Goal: Communication & Community: Answer question/provide support

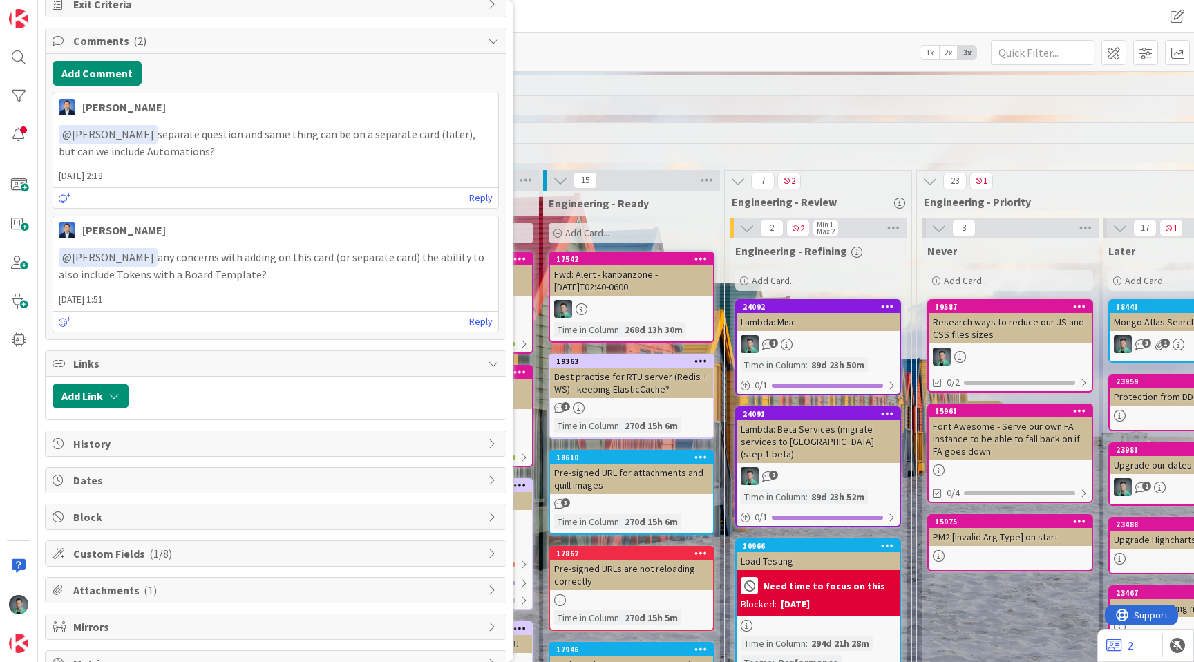
scroll to position [692, 0]
click at [478, 196] on link "Reply" at bounding box center [480, 196] width 23 height 17
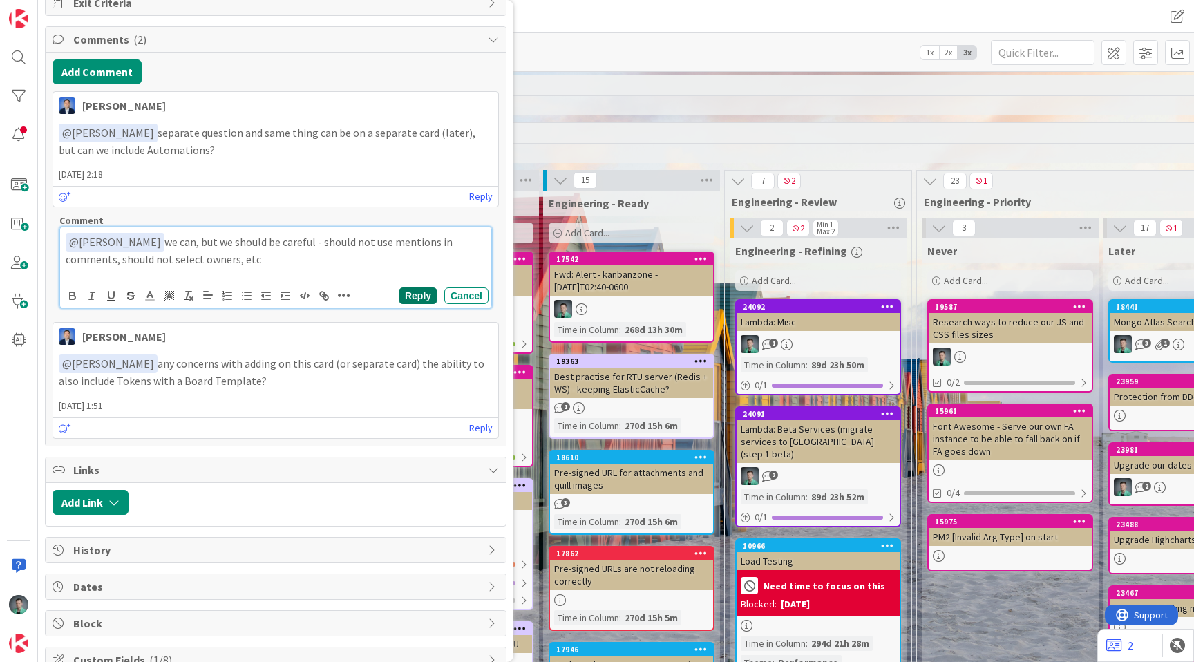
click at [410, 294] on button "Reply" at bounding box center [418, 296] width 39 height 17
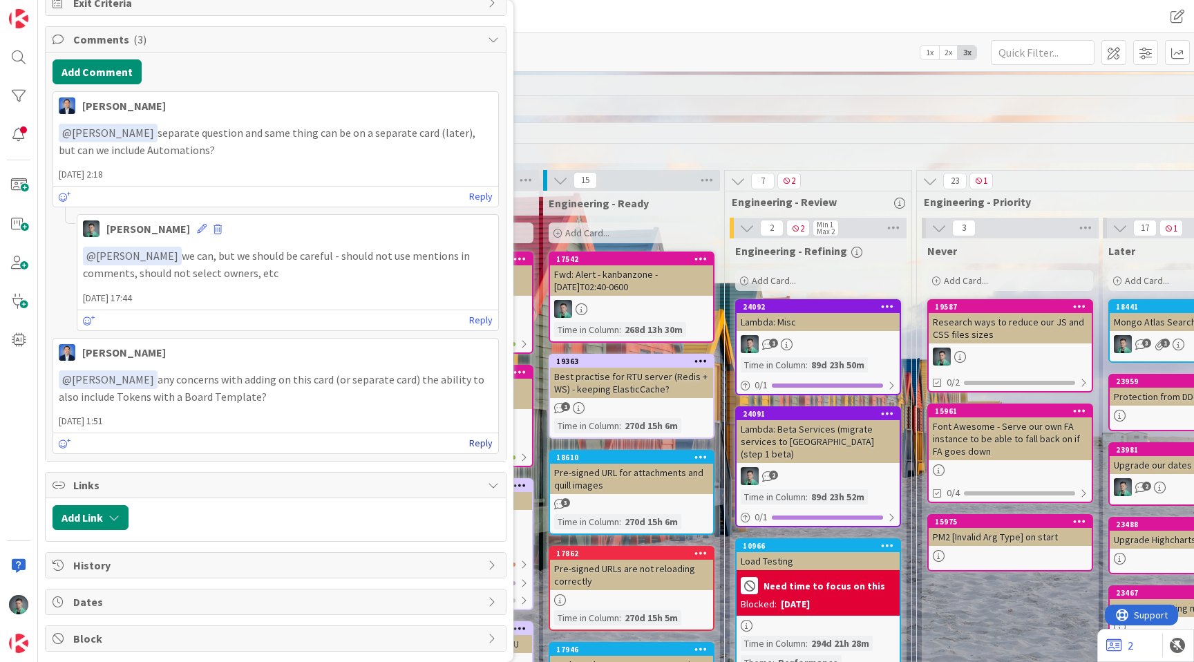
click at [469, 446] on link "Reply" at bounding box center [480, 443] width 23 height 17
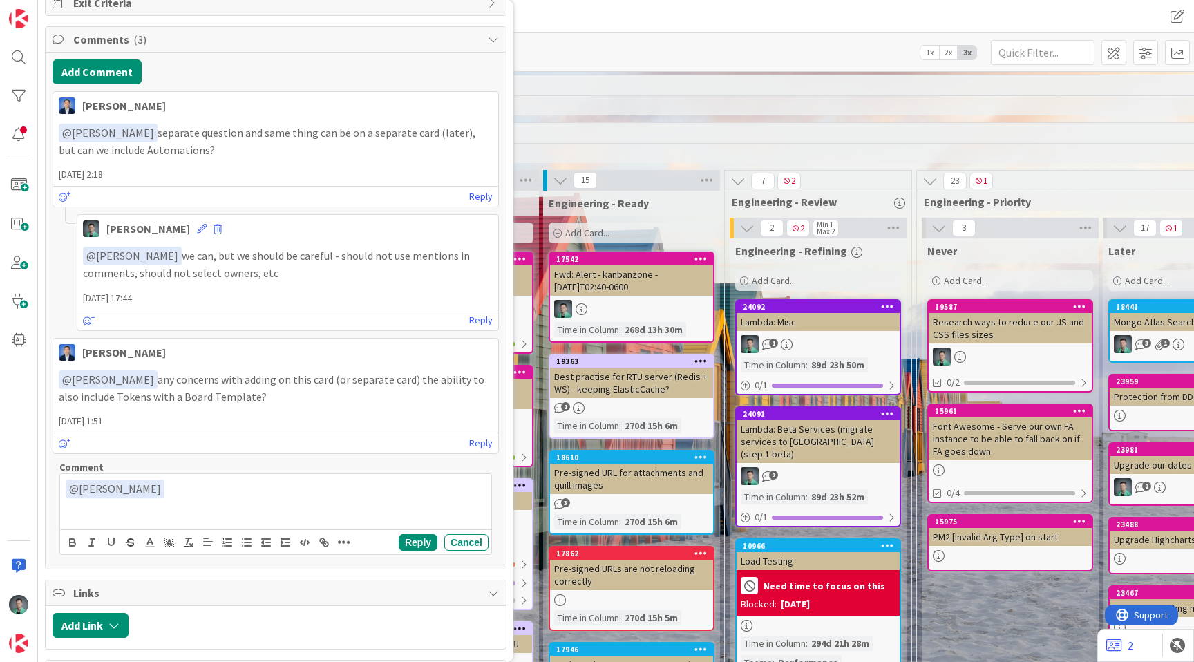
click at [347, 501] on div "﻿ @ [PERSON_NAME] ﻿" at bounding box center [275, 501] width 431 height 55
click at [402, 540] on button "Reply" at bounding box center [418, 542] width 39 height 17
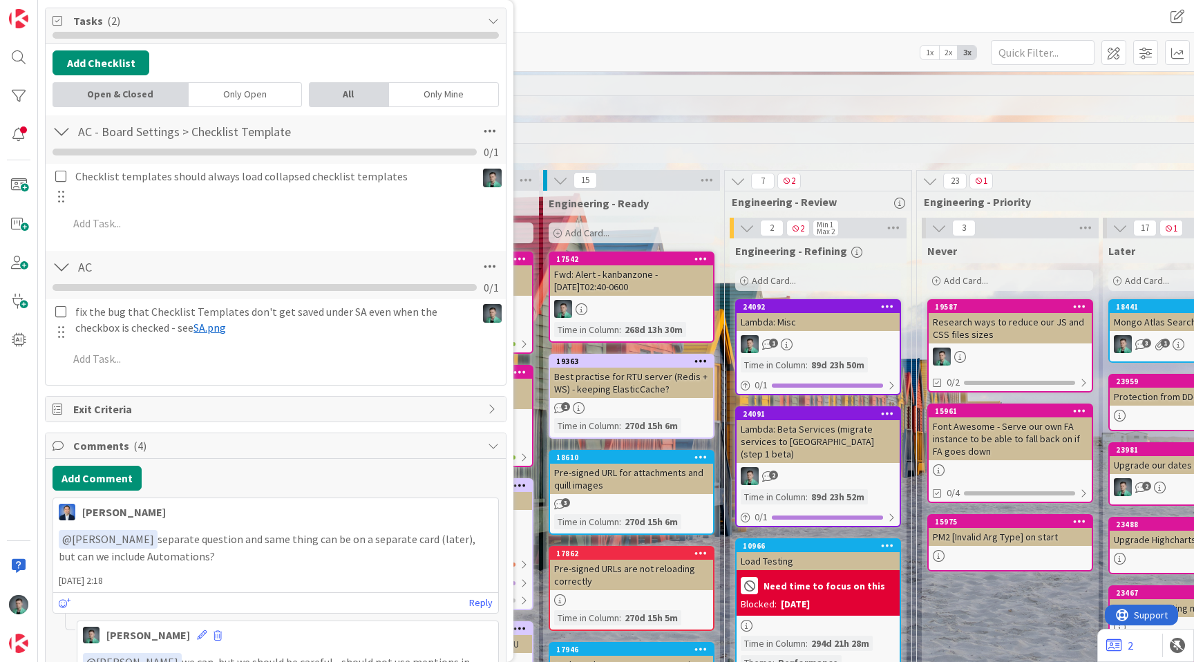
scroll to position [0, 0]
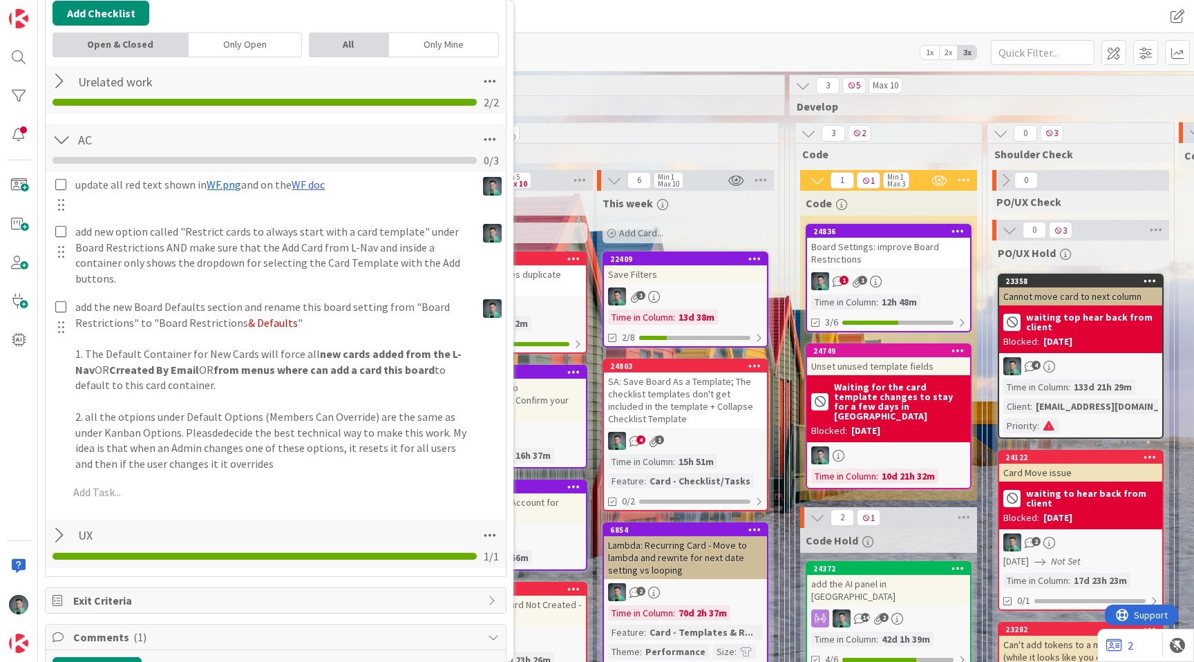
scroll to position [386, 0]
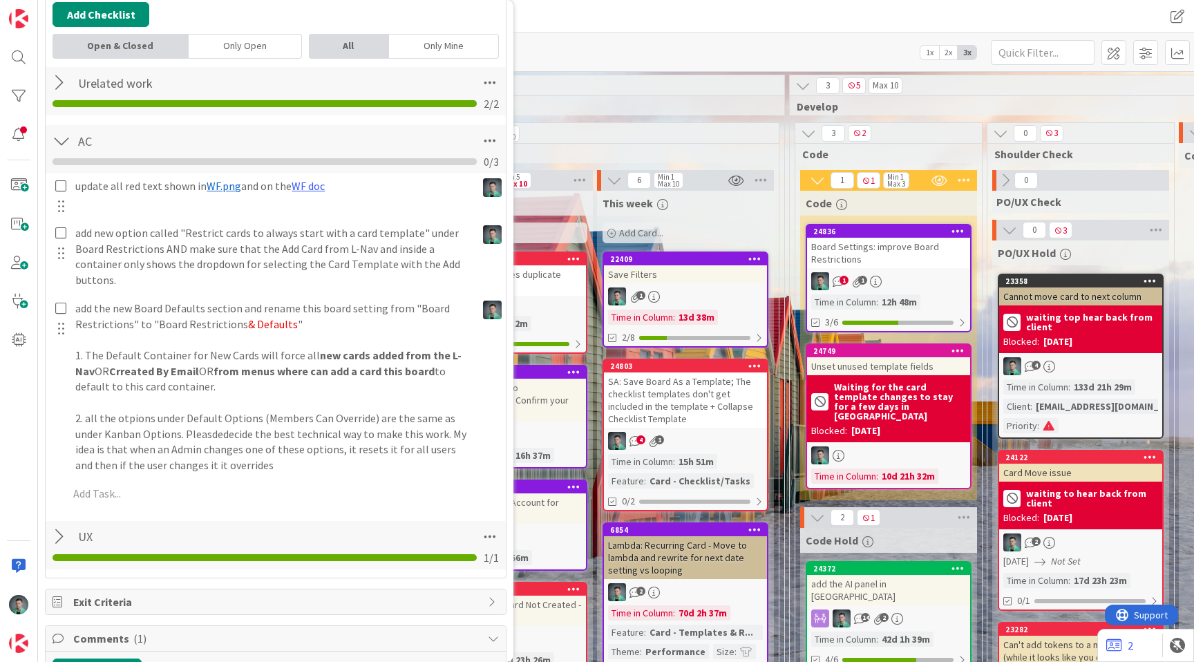
type input "Board Settings: improve Board Restrictions"
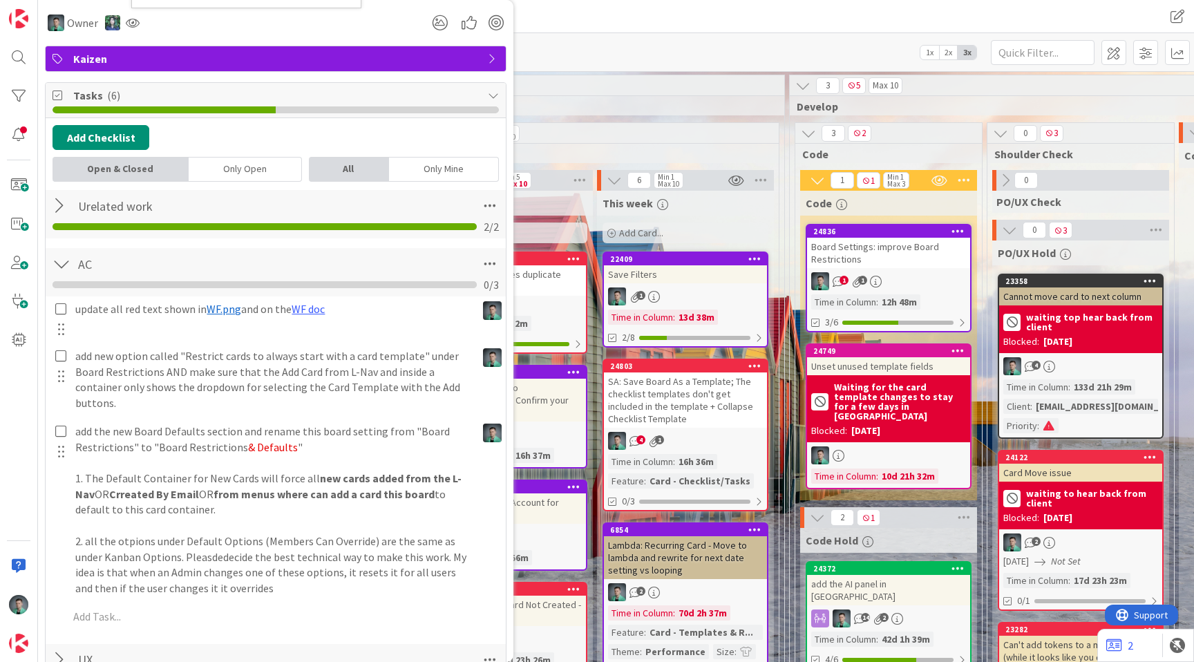
scroll to position [361, 0]
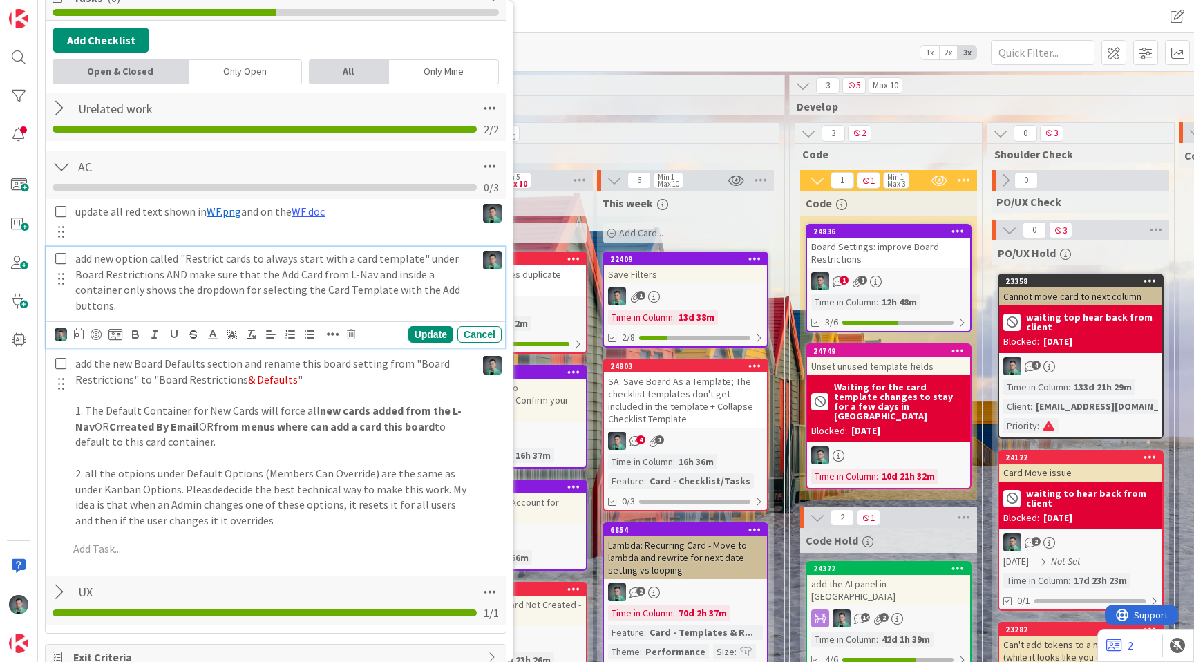
click at [261, 314] on p "add new option called "Restrict cards to always start with a card template" und…" at bounding box center [272, 282] width 395 height 63
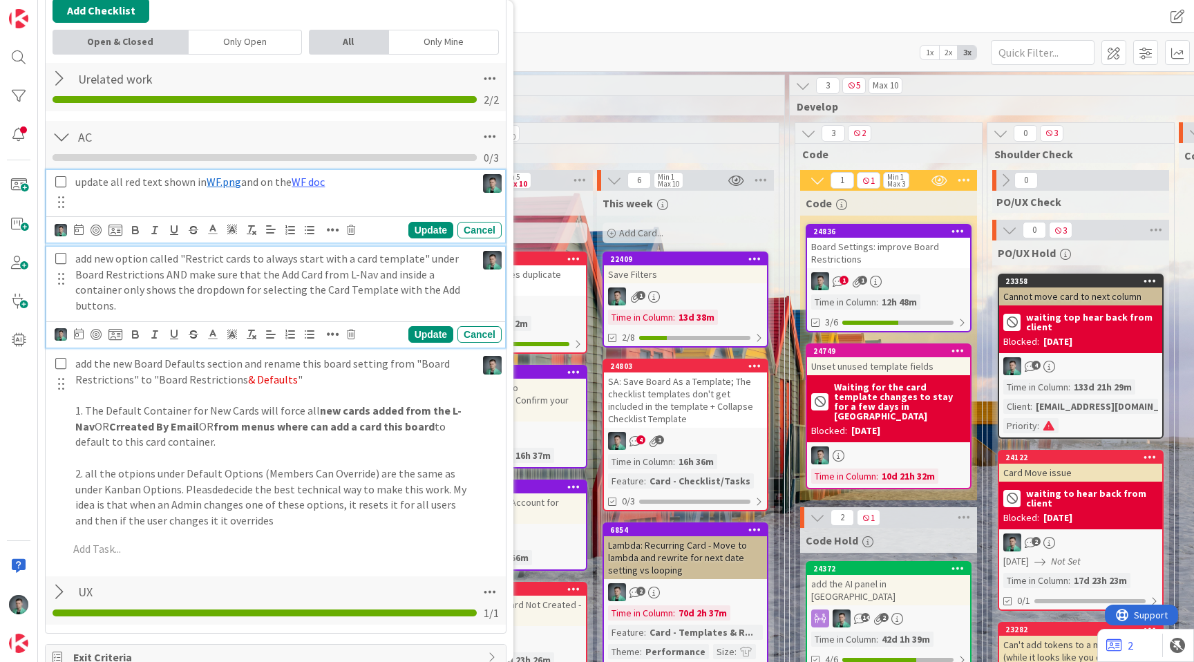
click at [390, 243] on div "update all red text shown in ﻿ WF.png ﻿ and on the WF doc Update Cancel" at bounding box center [275, 206] width 459 height 73
click at [343, 313] on p "add new option called "Restrict cards to always start with a card template" und…" at bounding box center [272, 282] width 395 height 63
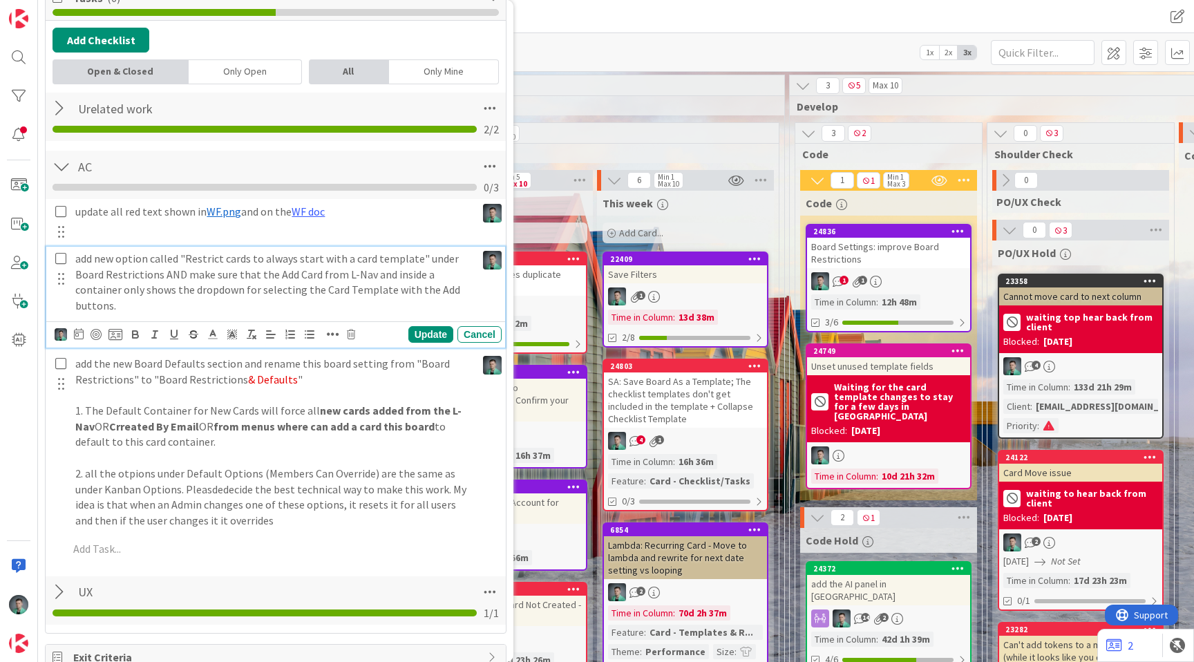
click at [16, 424] on div at bounding box center [19, 331] width 38 height 662
click at [220, 300] on p "add new option called "Restrict cards to always start with a card template" und…" at bounding box center [272, 282] width 395 height 63
